Goal: Task Accomplishment & Management: Complete application form

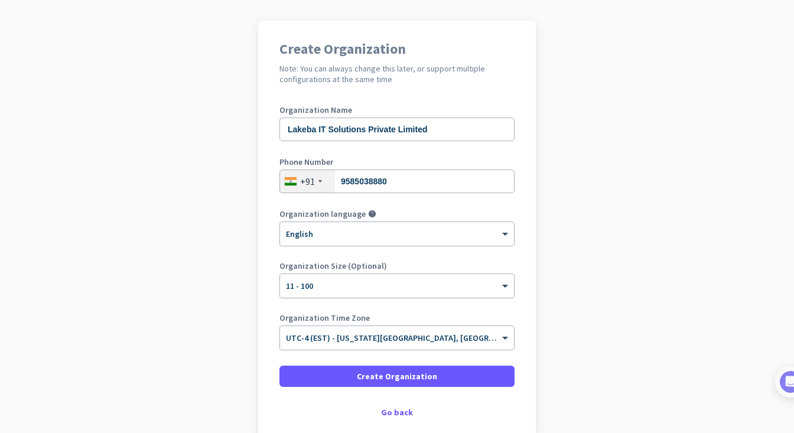
scroll to position [135, 0]
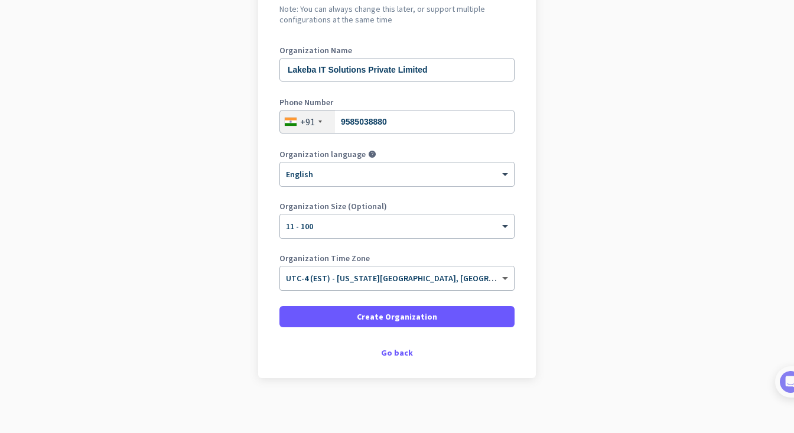
click at [507, 279] on span at bounding box center [506, 278] width 15 height 10
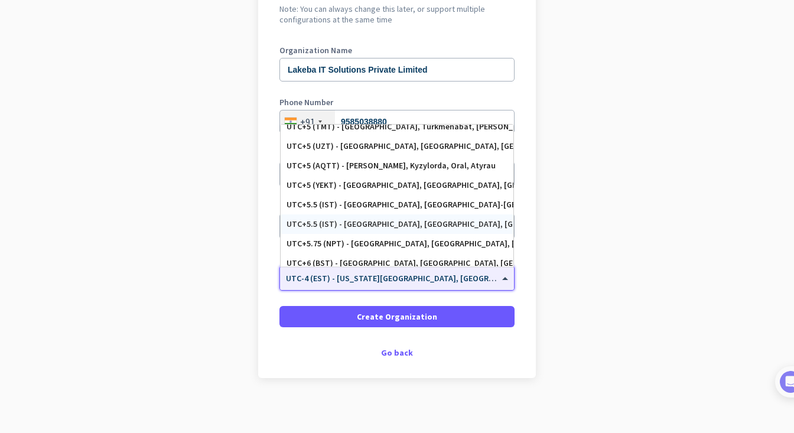
scroll to position [4640, 0]
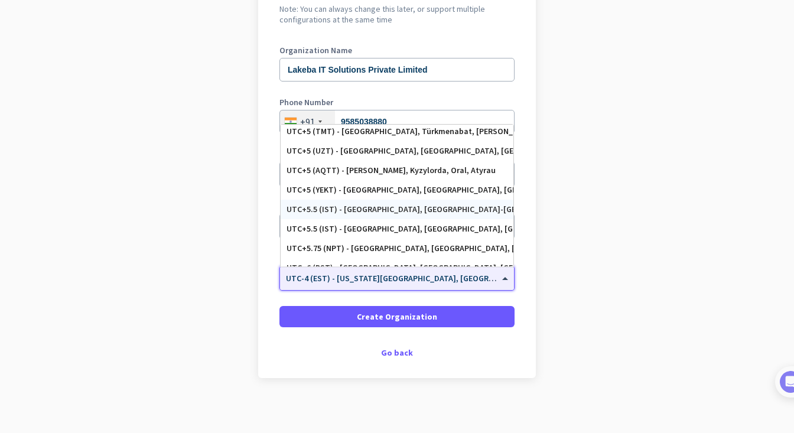
click at [418, 206] on div "UTC+5.5 (IST) - [GEOGRAPHIC_DATA], [GEOGRAPHIC_DATA]-[GEOGRAPHIC_DATA], [GEOGRA…" at bounding box center [396, 209] width 221 height 10
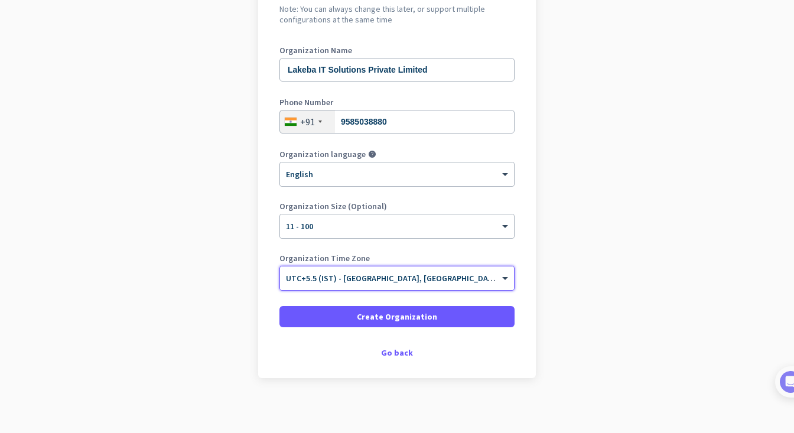
click at [404, 276] on input "text" at bounding box center [385, 274] width 198 height 9
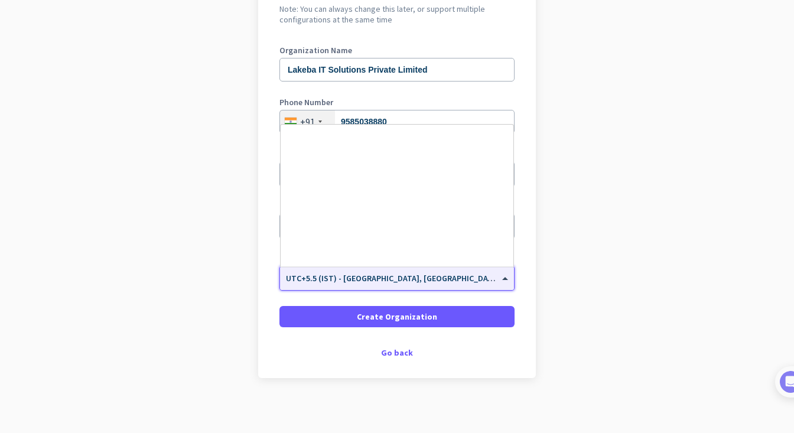
scroll to position [4715, 0]
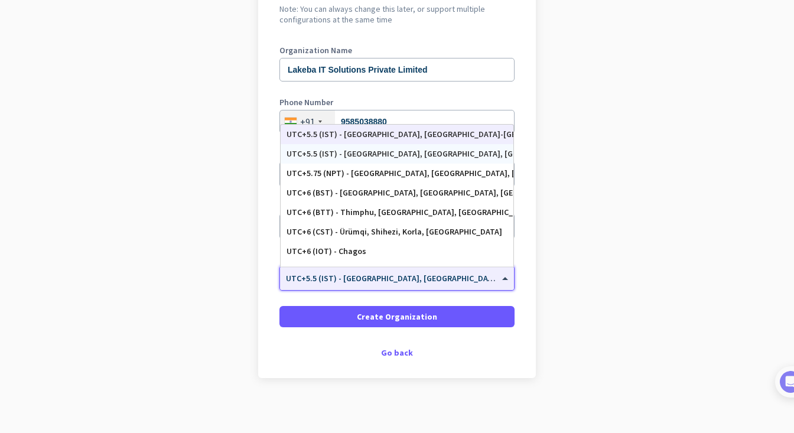
click at [393, 162] on div "UTC+5.5 (IST) - [GEOGRAPHIC_DATA], [GEOGRAPHIC_DATA], [GEOGRAPHIC_DATA], [GEOGR…" at bounding box center [396, 153] width 233 height 19
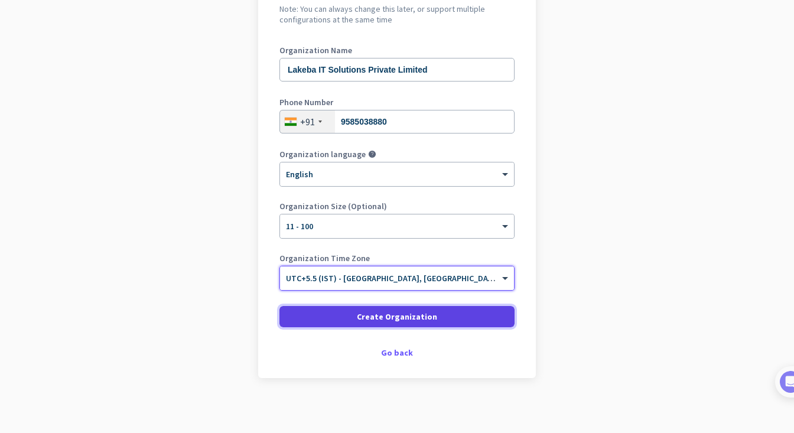
click at [405, 318] on span "Create Organization" at bounding box center [397, 317] width 80 height 12
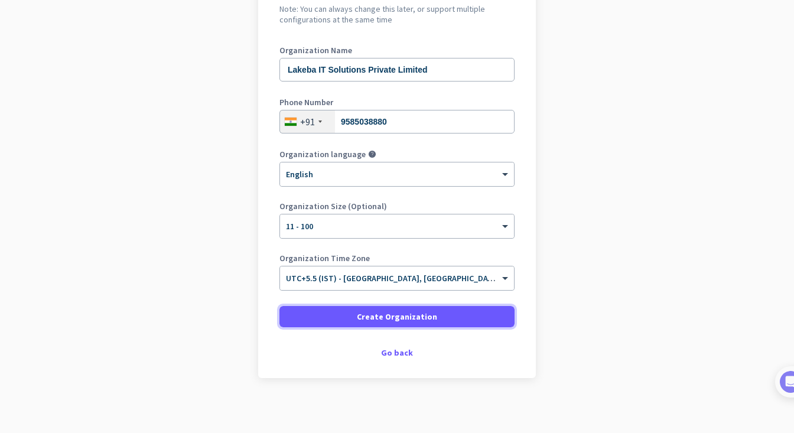
scroll to position [139, 0]
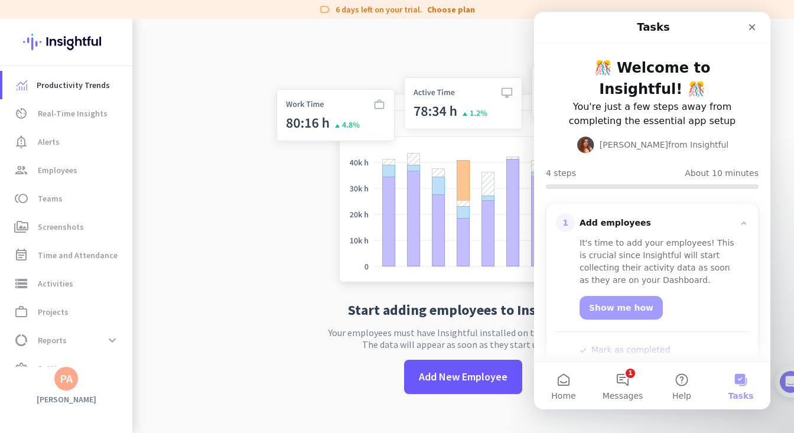
click at [235, 253] on app-no-employees "Start adding employees to Insightful Your employees must have Insightful instal…" at bounding box center [462, 235] width 661 height 433
click at [442, 12] on link "Choose plan" at bounding box center [451, 10] width 48 height 12
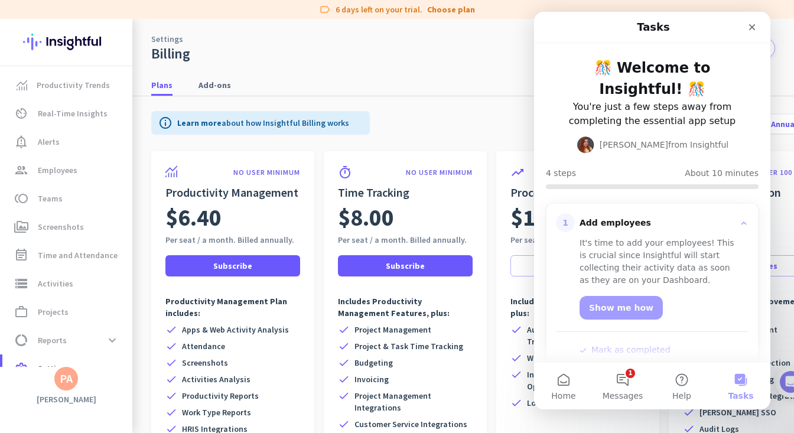
click at [427, 69] on nav "Plans Add-ons" at bounding box center [462, 80] width 661 height 34
click at [758, 29] on div "Close" at bounding box center [751, 27] width 21 height 21
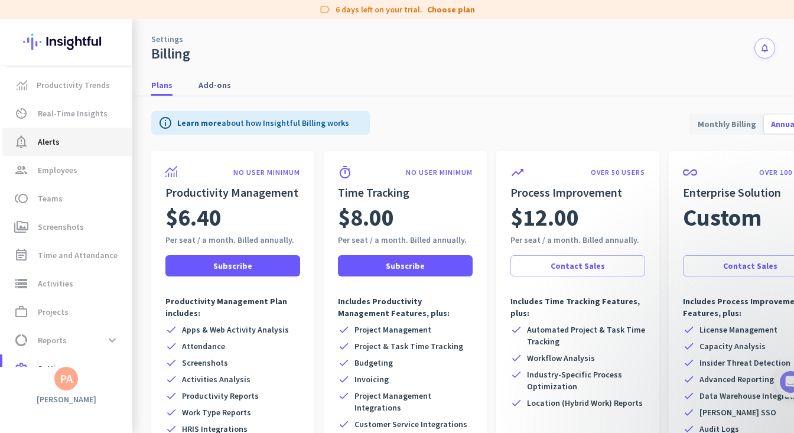
scroll to position [21, 0]
